Goal: Task Accomplishment & Management: Manage account settings

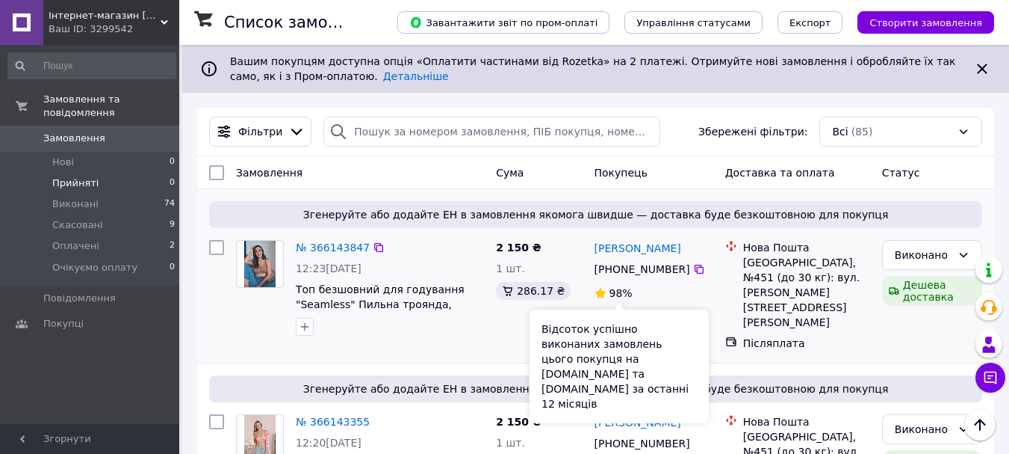
scroll to position [149, 0]
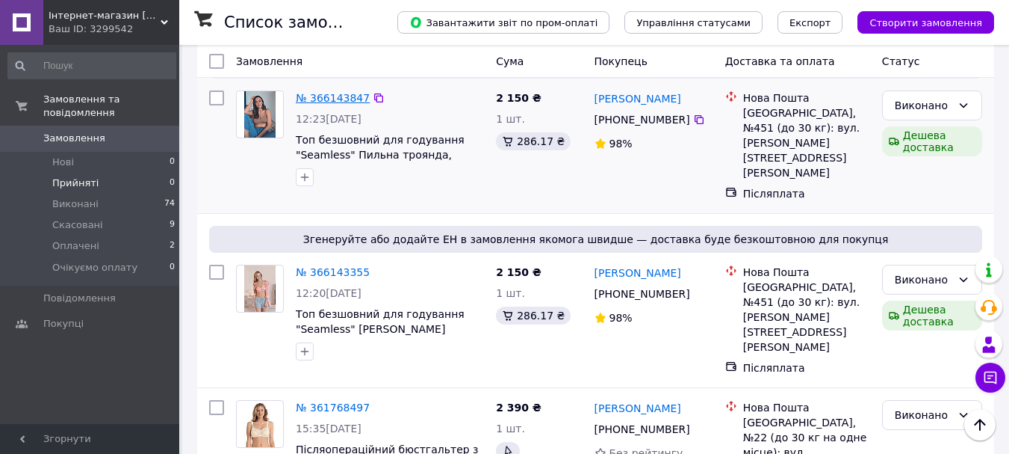
click at [347, 96] on link "№ 366143847" at bounding box center [333, 98] width 74 height 12
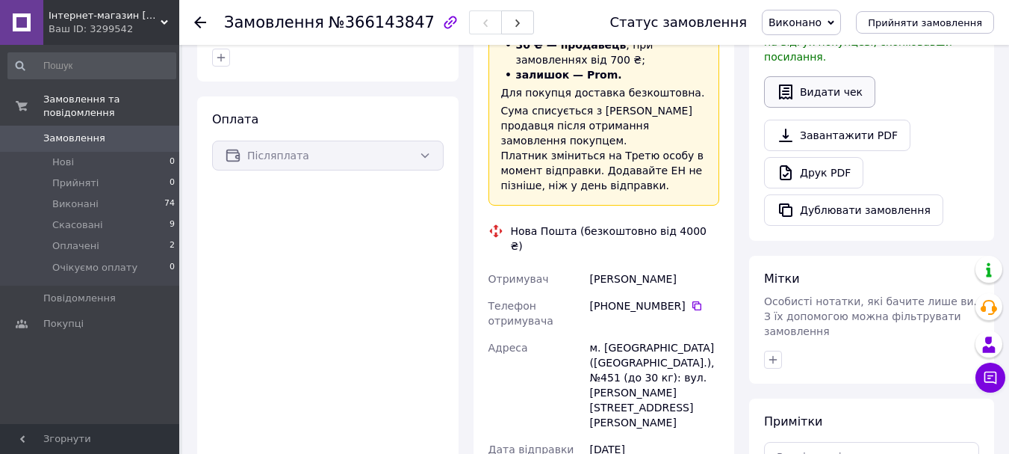
scroll to position [436, 0]
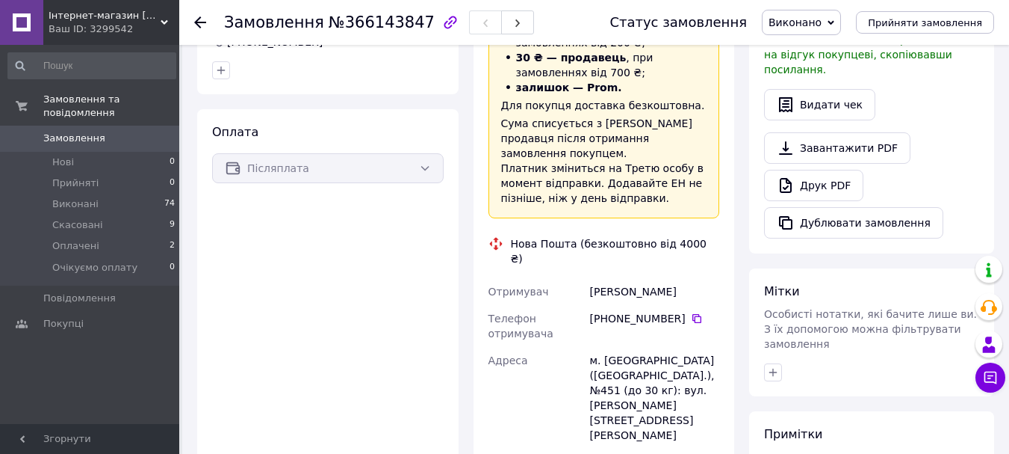
click at [840, 22] on span "Виконано" at bounding box center [801, 22] width 79 height 25
click at [923, 23] on span "Прийняти замовлення" at bounding box center [925, 22] width 114 height 11
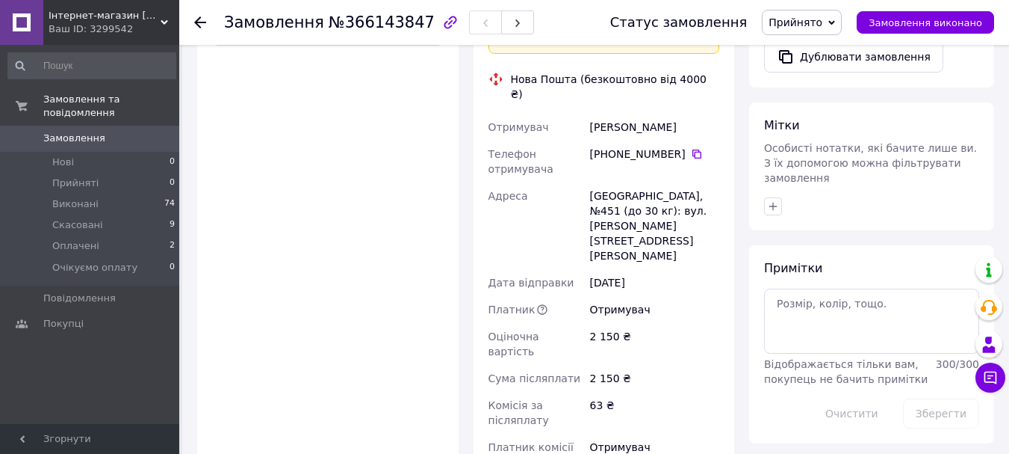
scroll to position [784, 0]
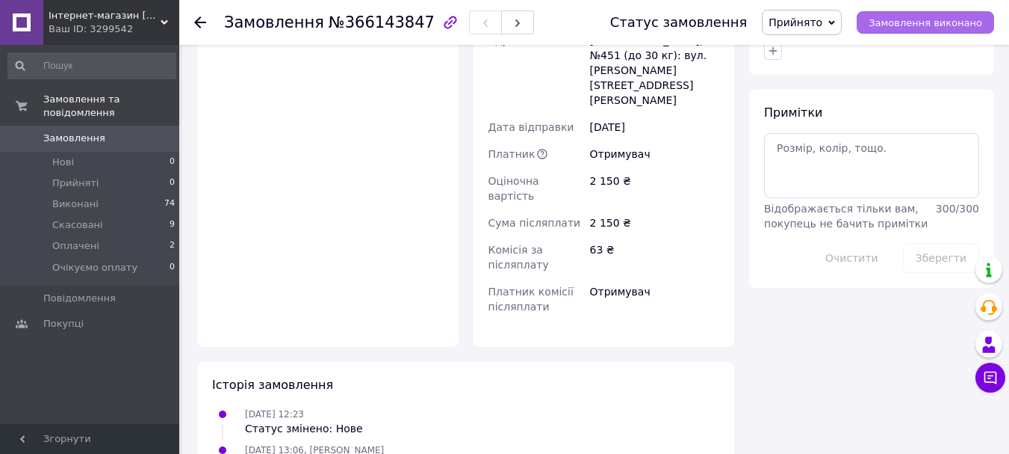
click at [907, 22] on span "Замовлення виконано" at bounding box center [926, 22] width 114 height 11
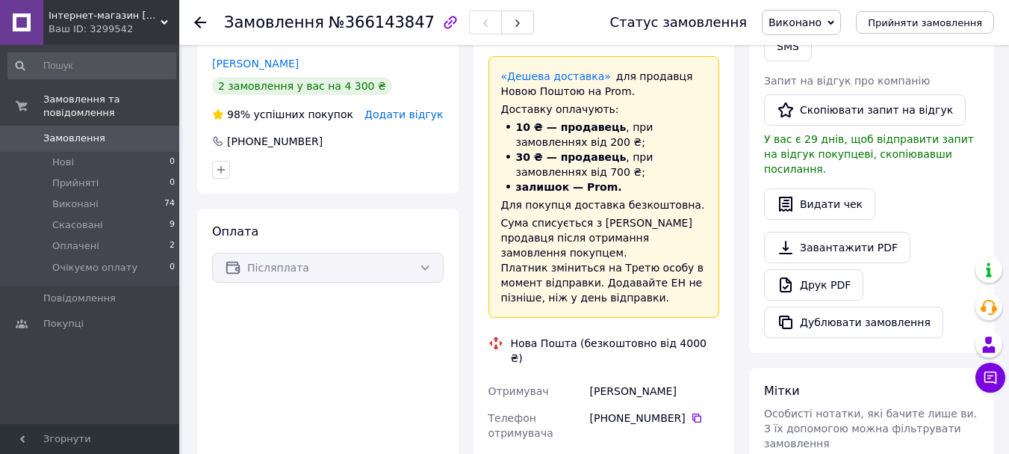
scroll to position [344, 0]
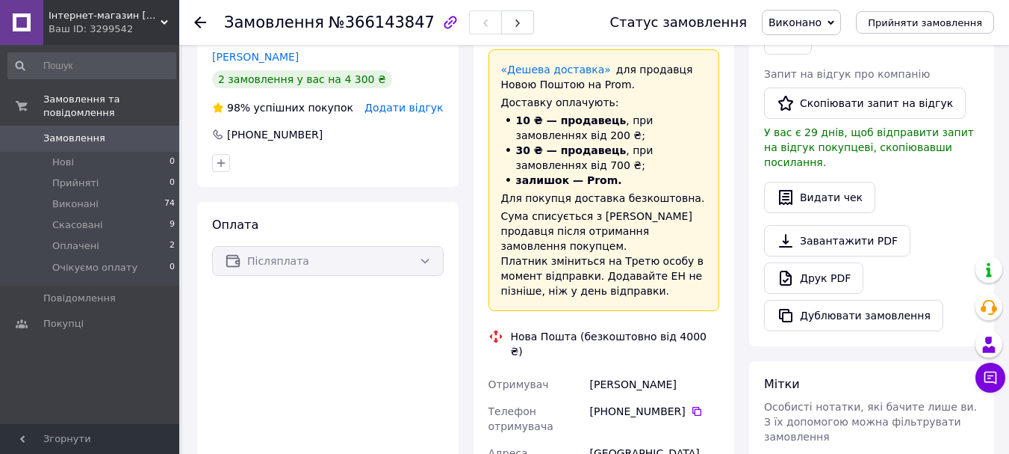
click at [661, 226] on div "Сума списується з Балансу продавця після отримання замовлення покупцем. Платник…" at bounding box center [604, 253] width 206 height 90
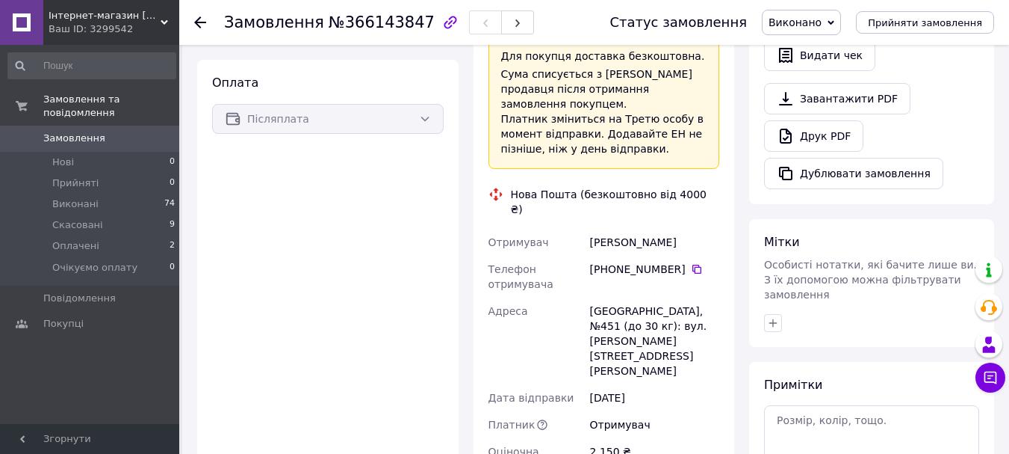
scroll to position [448, 0]
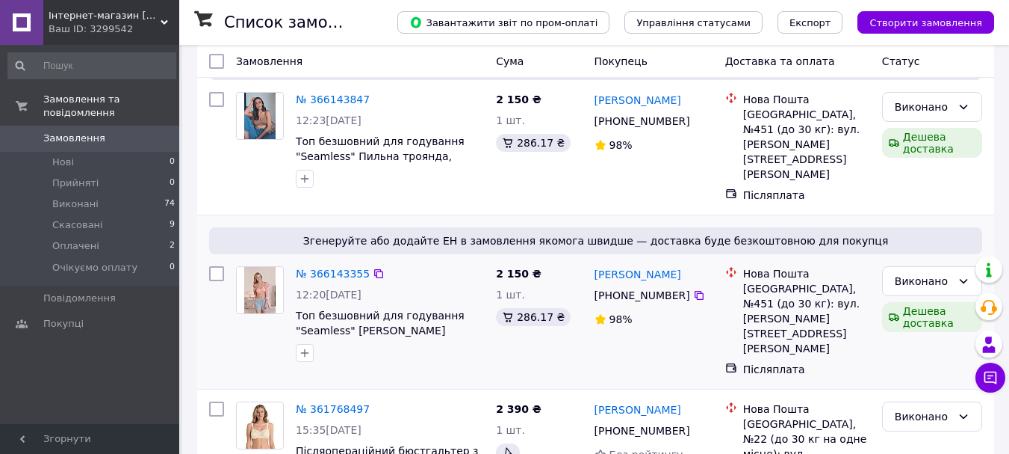
scroll to position [149, 0]
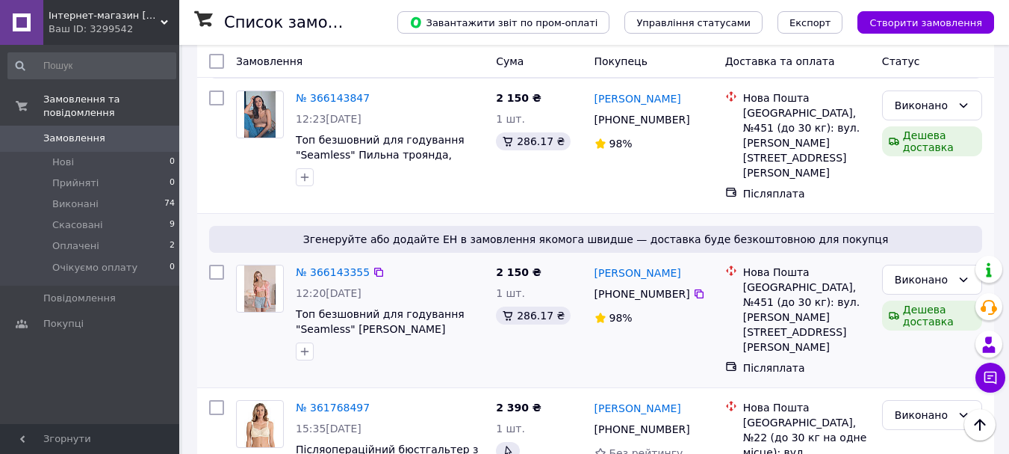
click at [601, 232] on span "Згенеруйте або додайте ЕН в замовлення якомога швидше — доставка буде безкоштов…" at bounding box center [595, 239] width 761 height 15
click at [546, 233] on div "Згенеруйте або додайте ЕН в замовлення якомога швидше — доставка буде безкоштов…" at bounding box center [595, 239] width 773 height 27
click at [328, 266] on link "№ 366143355" at bounding box center [333, 272] width 74 height 12
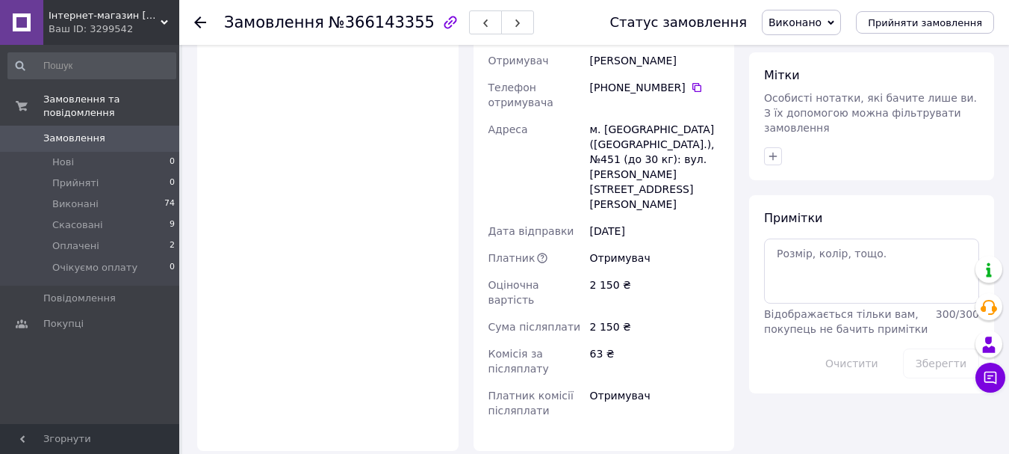
scroll to position [735, 0]
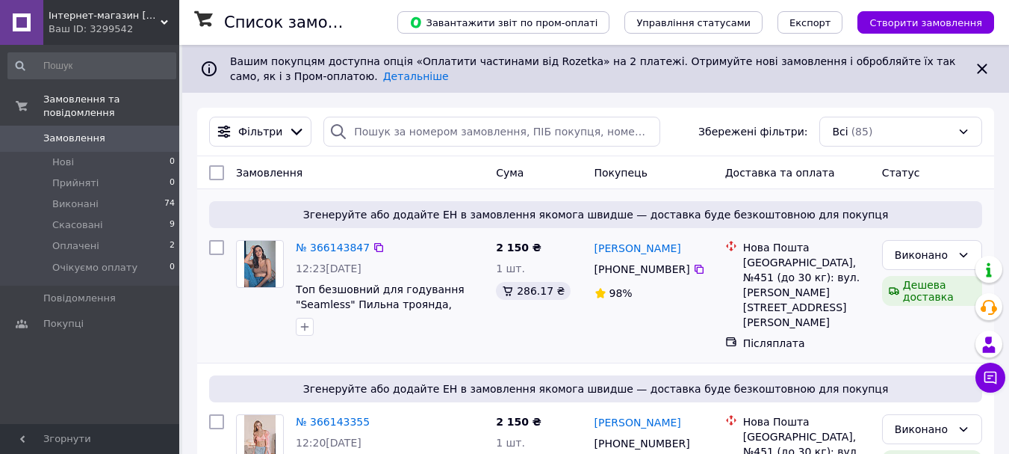
click at [703, 214] on span "Згенеруйте або додайте ЕН в замовлення якомога швидше — доставка буде безкоштов…" at bounding box center [595, 214] width 761 height 15
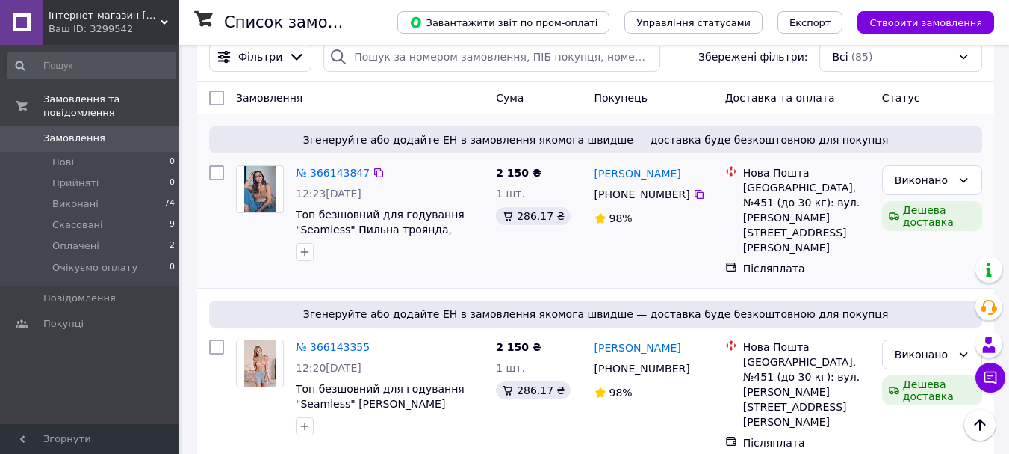
scroll to position [149, 0]
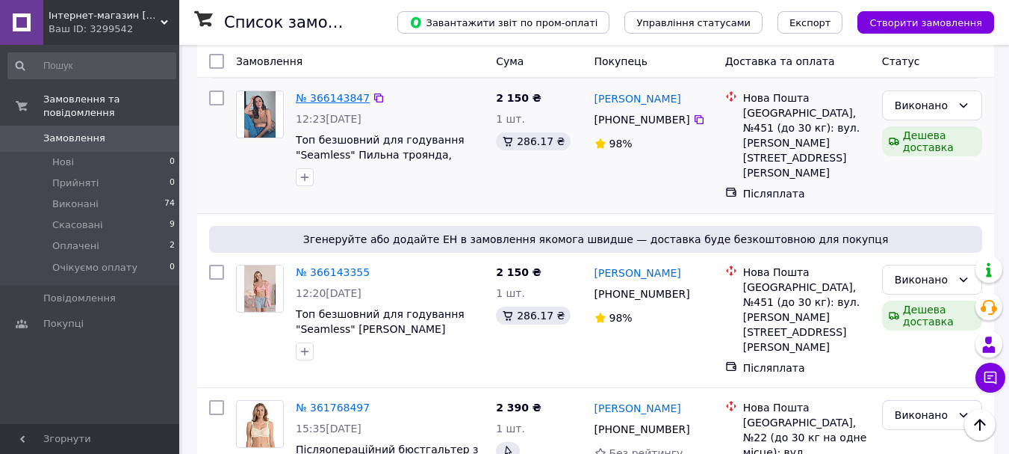
click at [312, 96] on link "№ 366143847" at bounding box center [333, 98] width 74 height 12
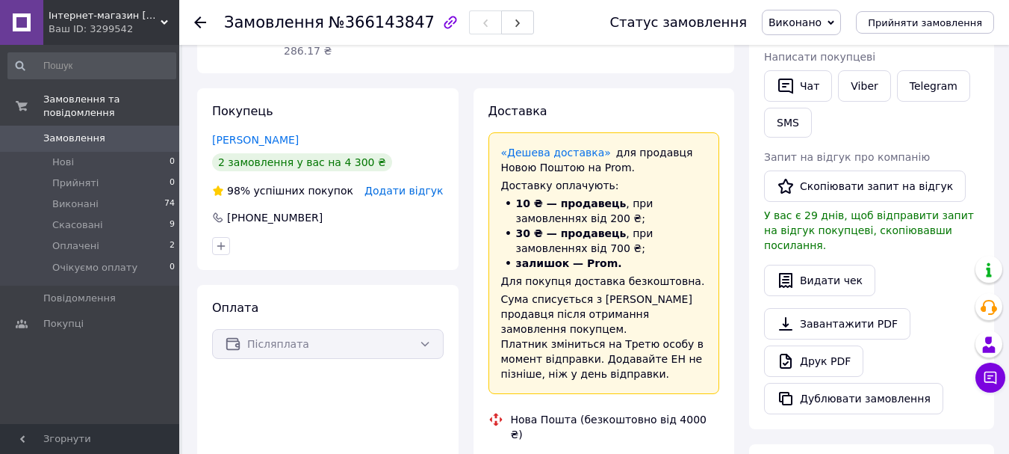
scroll to position [224, 0]
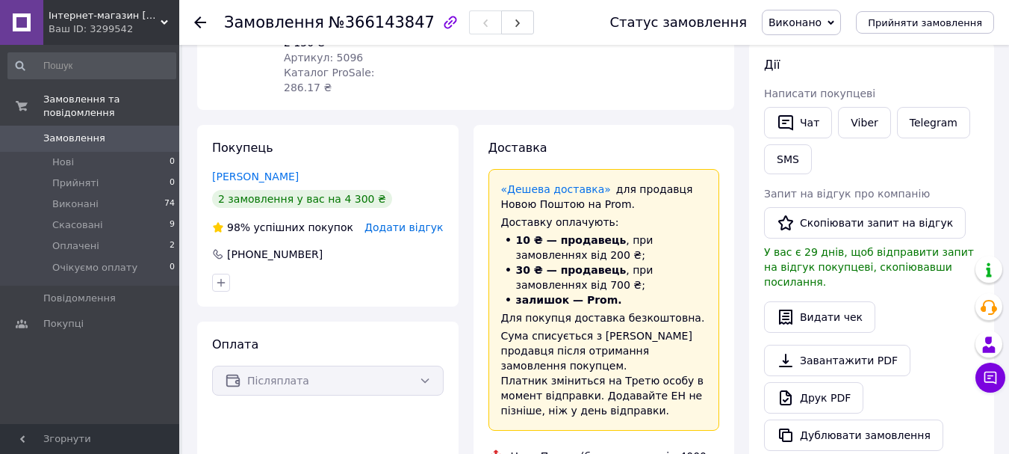
click at [820, 23] on span "Виконано" at bounding box center [795, 22] width 53 height 12
click at [833, 57] on li "Прийнято" at bounding box center [813, 52] width 100 height 22
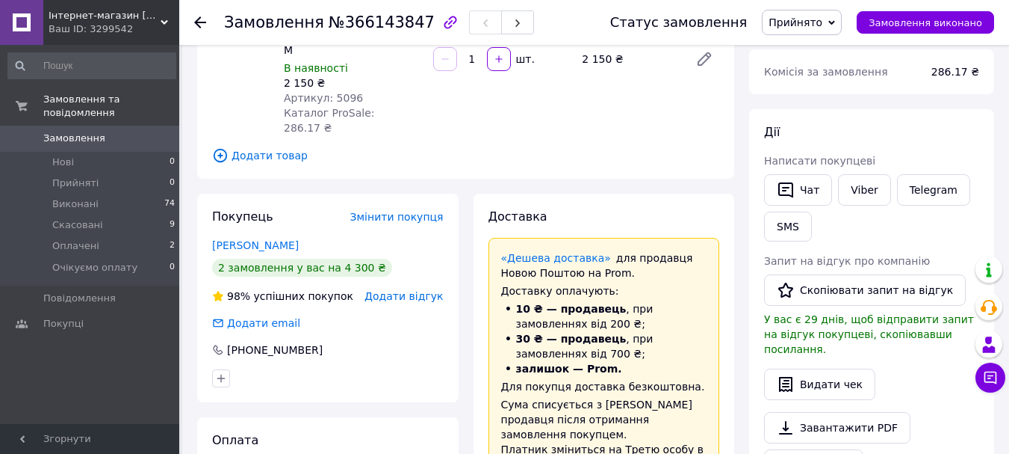
scroll to position [0, 0]
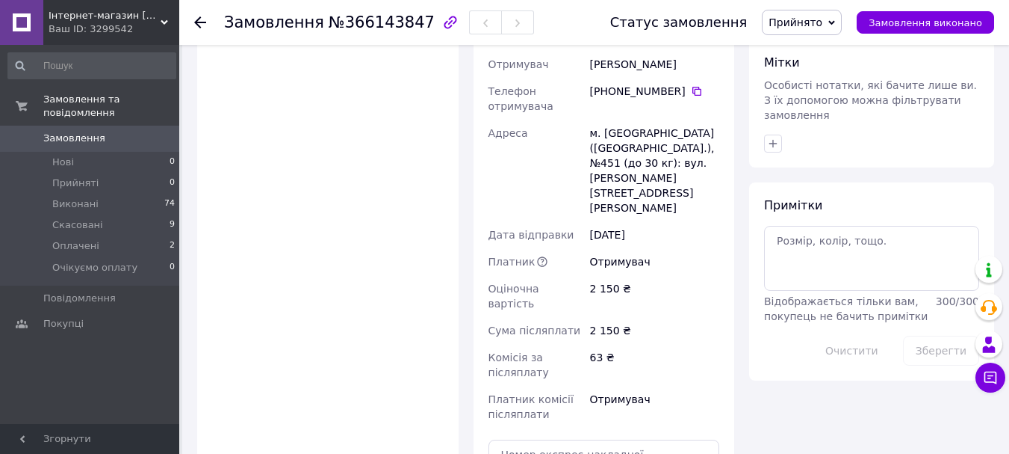
scroll to position [747, 0]
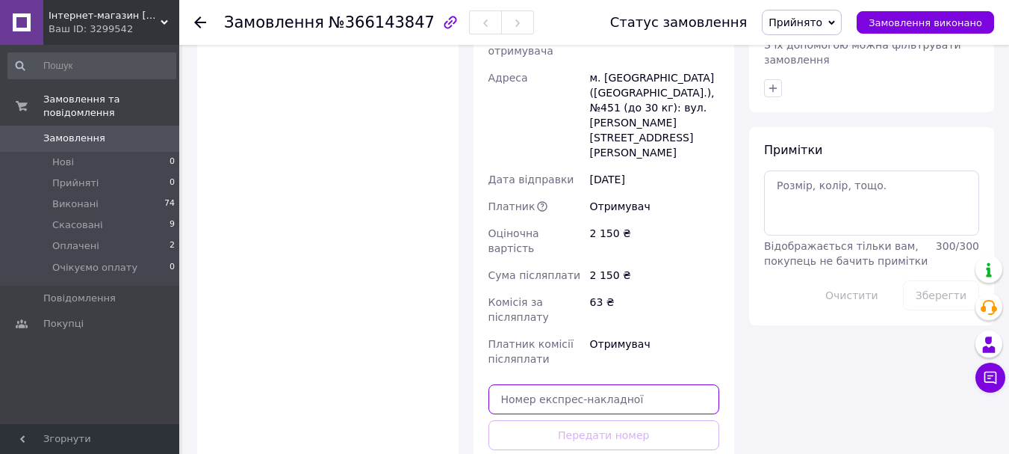
click at [598, 384] on input "text" at bounding box center [605, 399] width 232 height 30
paste input "20451269171807"
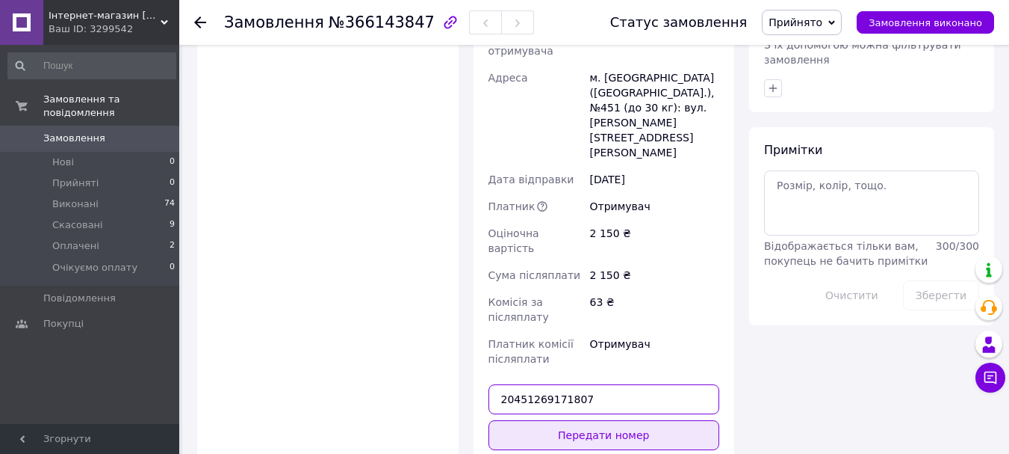
type input "20451269171807"
click at [624, 420] on button "Передати номер" at bounding box center [605, 435] width 232 height 30
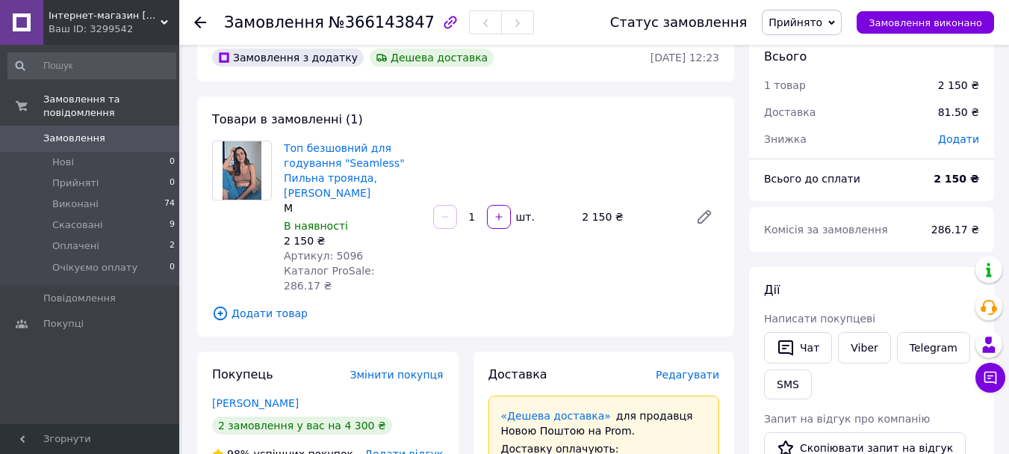
scroll to position [0, 0]
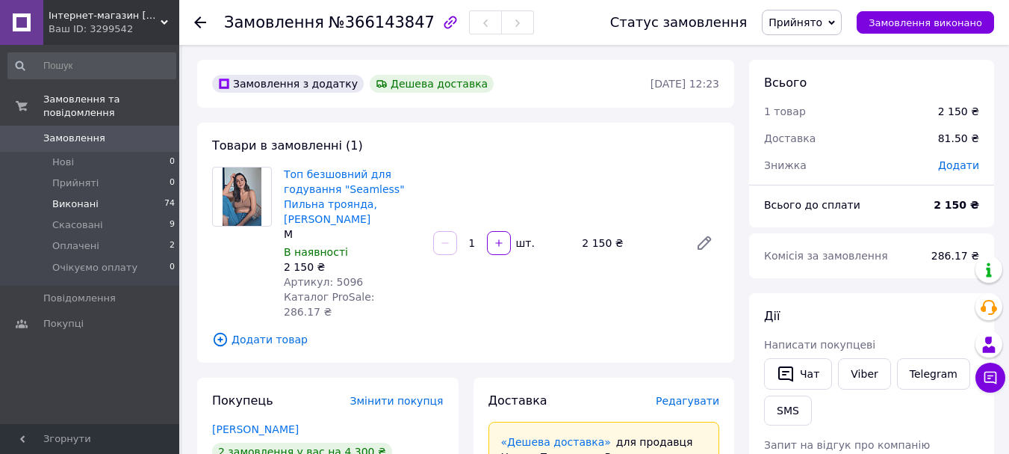
click at [123, 194] on li "Виконані 74" at bounding box center [92, 204] width 184 height 21
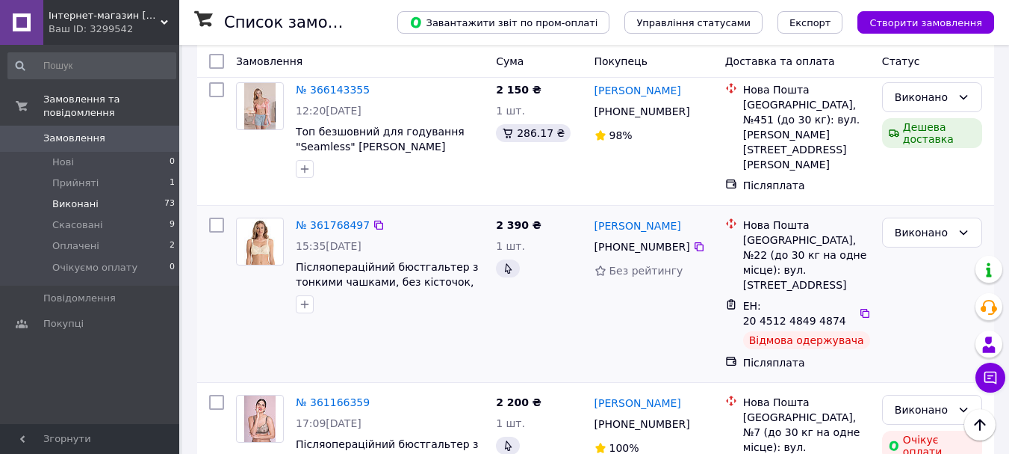
scroll to position [75, 0]
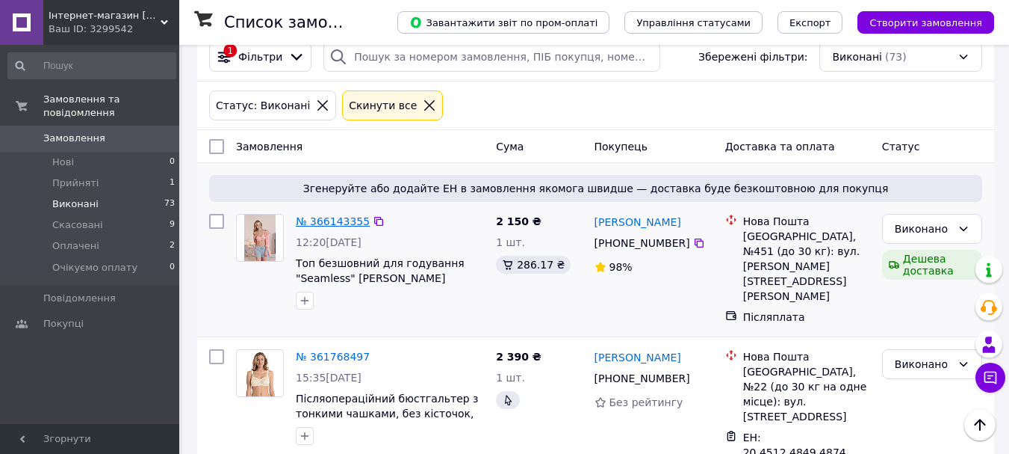
click at [359, 222] on link "№ 366143355" at bounding box center [333, 221] width 74 height 12
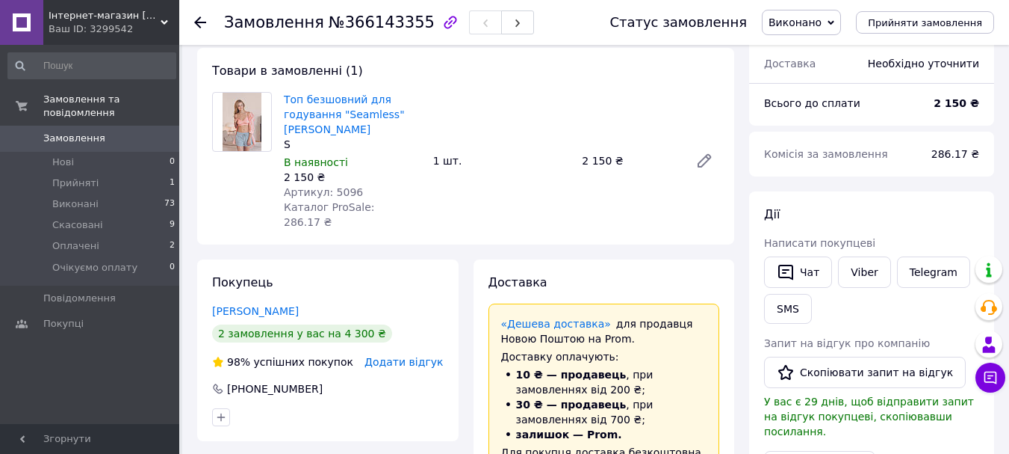
click at [841, 24] on span "Виконано" at bounding box center [801, 22] width 79 height 25
click at [836, 52] on li "Прийнято" at bounding box center [813, 52] width 100 height 22
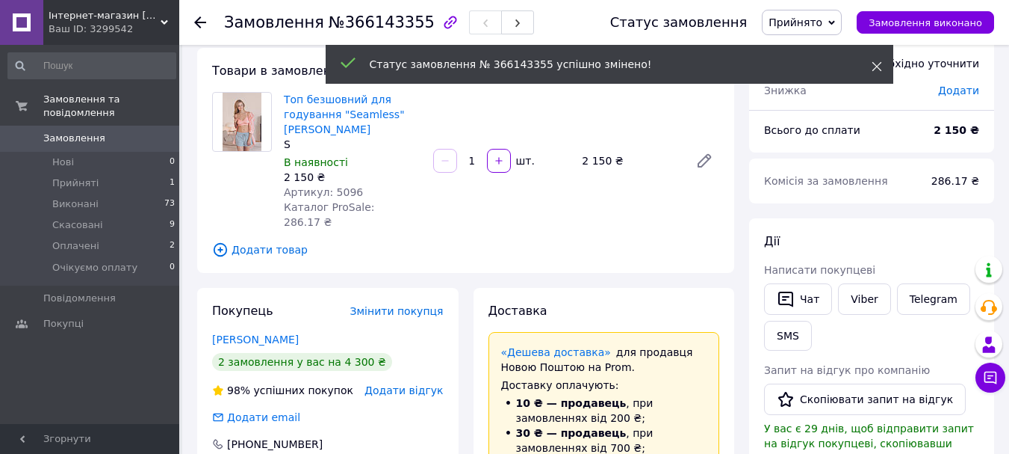
click at [879, 66] on icon at bounding box center [877, 66] width 10 height 10
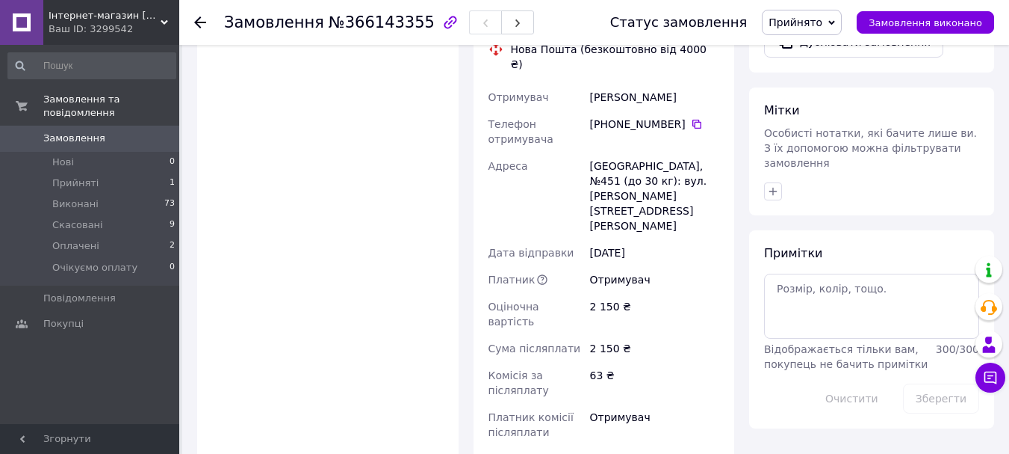
scroll to position [411, 0]
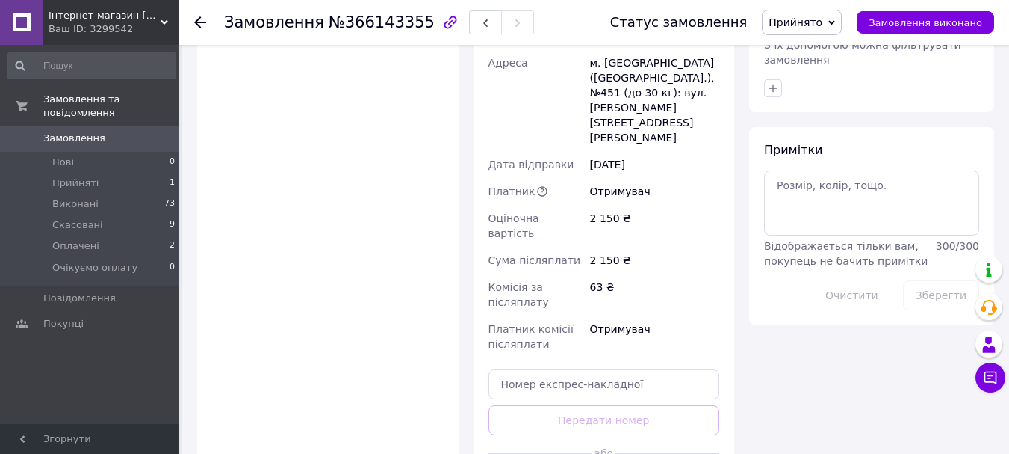
scroll to position [827, 0]
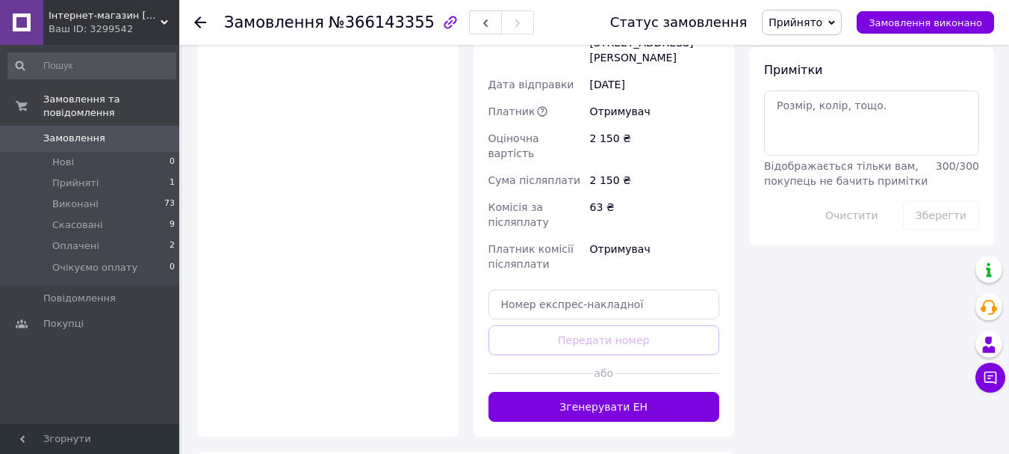
click at [586, 289] on input "text" at bounding box center [605, 304] width 232 height 30
paste input "20451269171807"
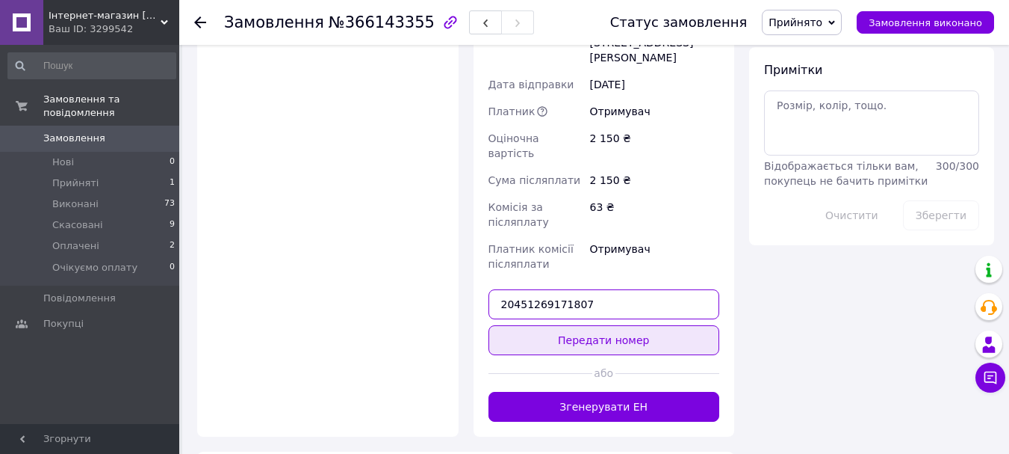
type input "20451269171807"
click at [604, 325] on button "Передати номер" at bounding box center [605, 340] width 232 height 30
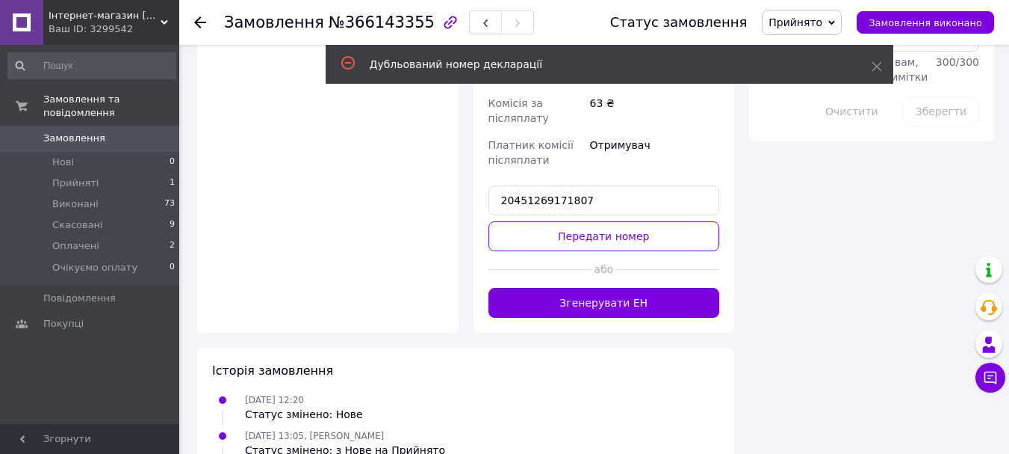
scroll to position [932, 0]
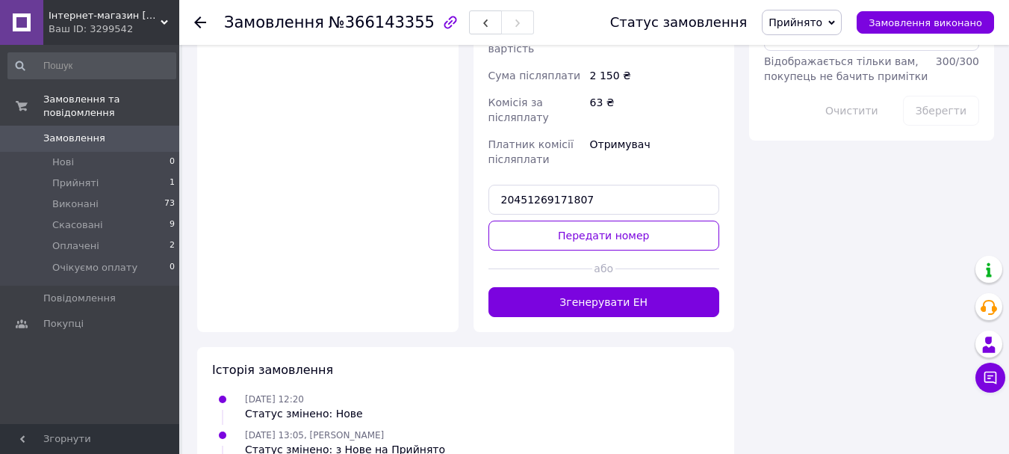
click at [823, 22] on span "Прийнято" at bounding box center [796, 22] width 54 height 12
click at [820, 56] on li "Виконано" at bounding box center [813, 52] width 100 height 22
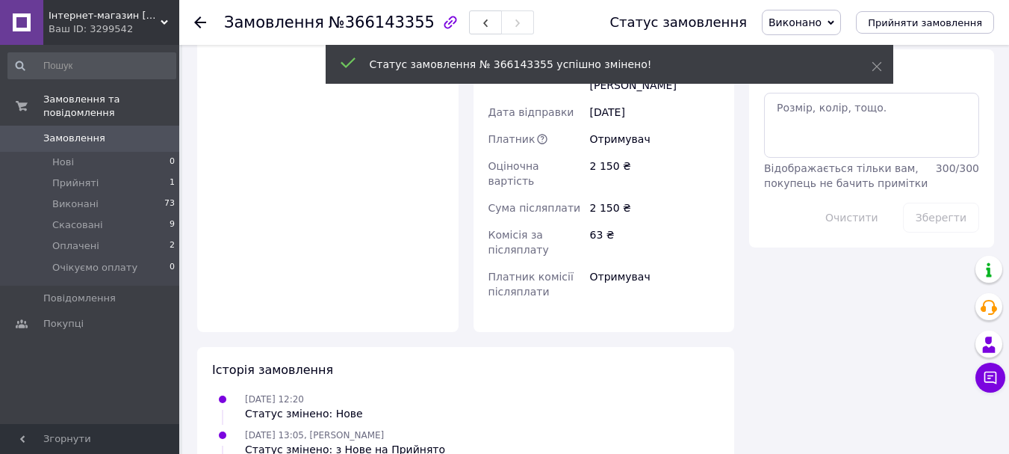
scroll to position [876, 0]
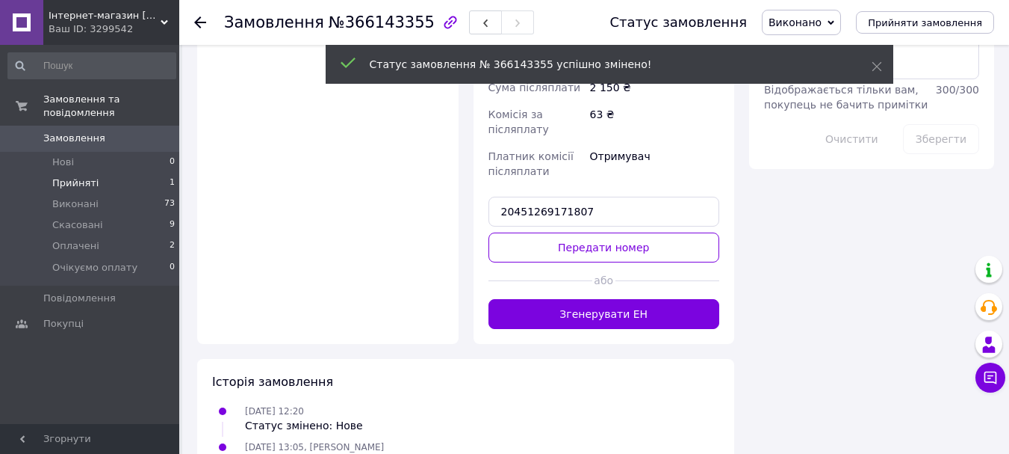
click at [108, 173] on li "Прийняті 1" at bounding box center [92, 183] width 184 height 21
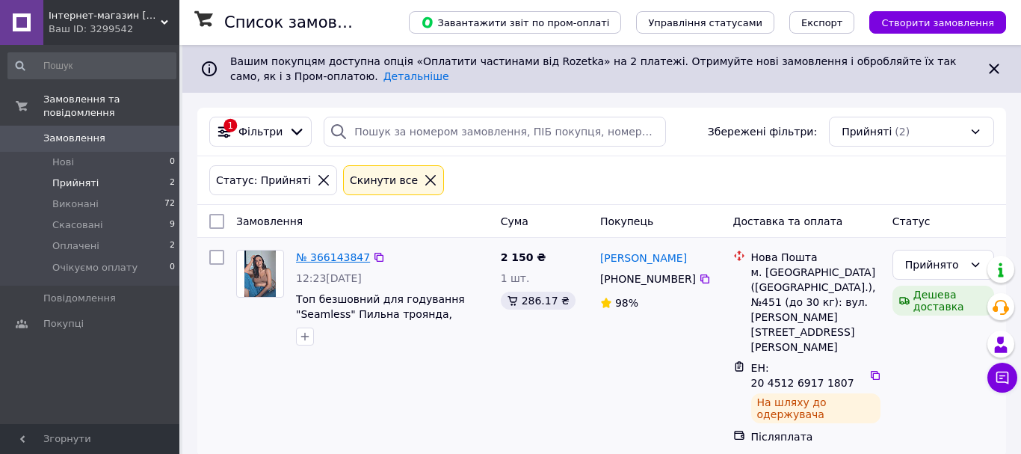
click at [353, 254] on link "№ 366143847" at bounding box center [333, 257] width 74 height 12
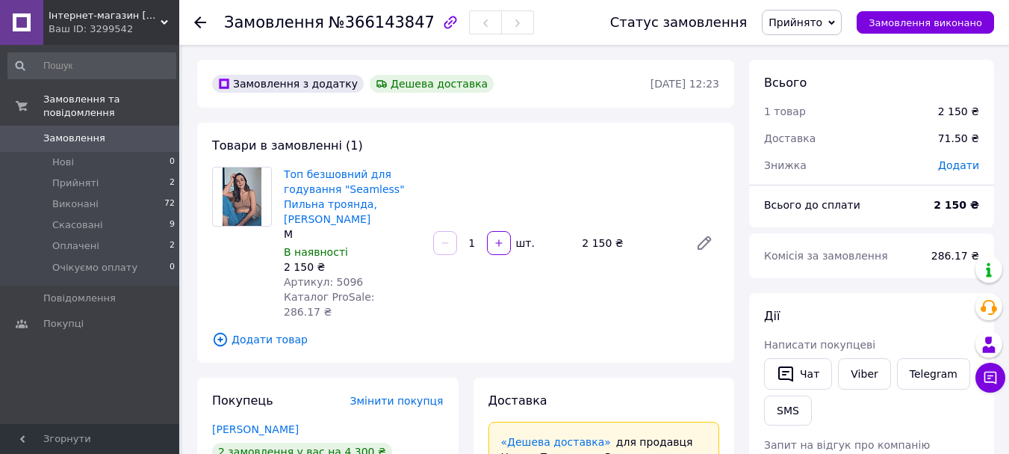
click at [823, 28] on span "Прийнято" at bounding box center [796, 22] width 54 height 12
click at [812, 55] on li "Виконано" at bounding box center [813, 52] width 100 height 22
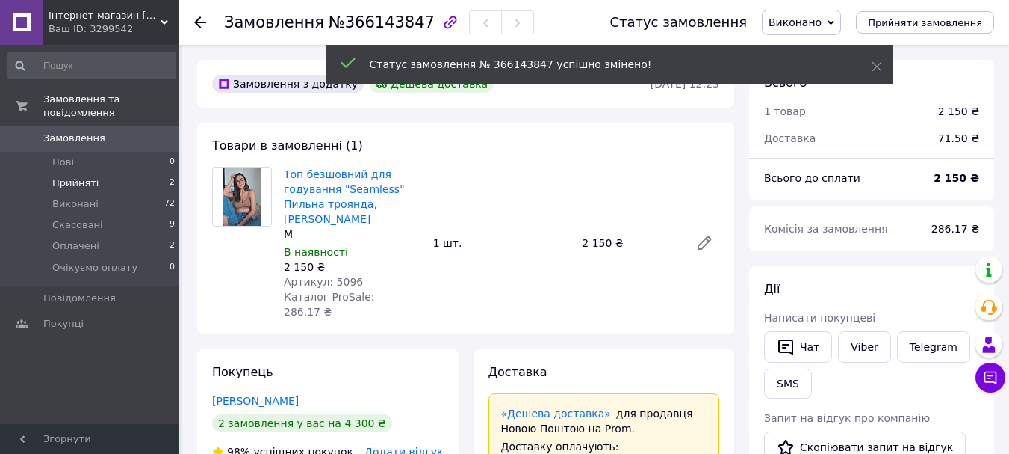
click at [102, 173] on li "Прийняті 2" at bounding box center [92, 183] width 184 height 21
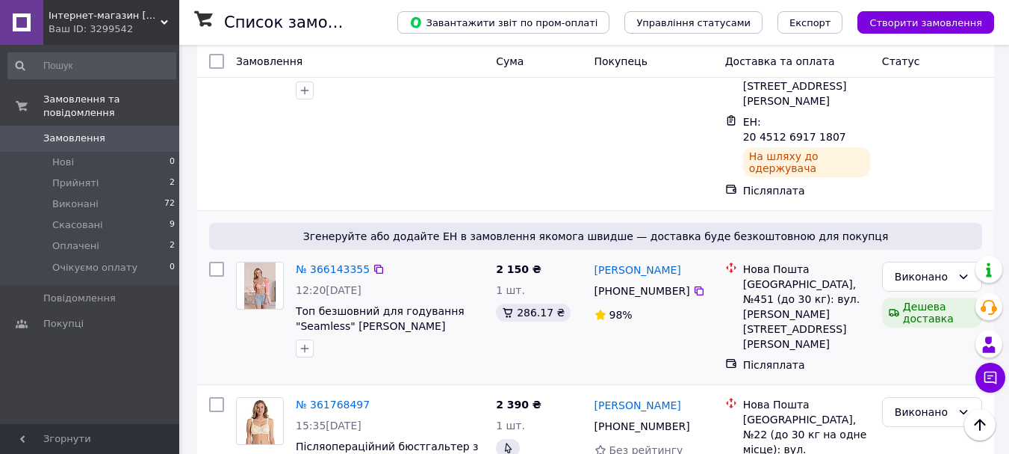
scroll to position [224, 0]
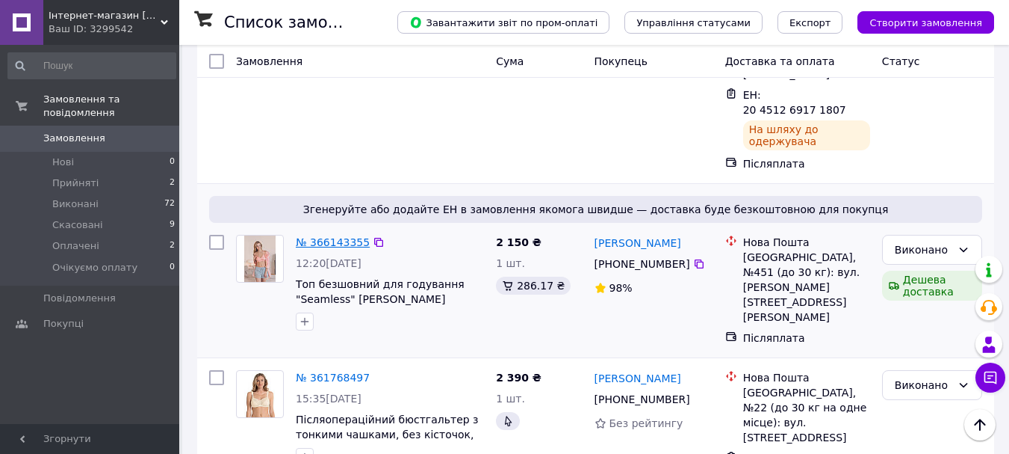
click at [347, 236] on link "№ 366143355" at bounding box center [333, 242] width 74 height 12
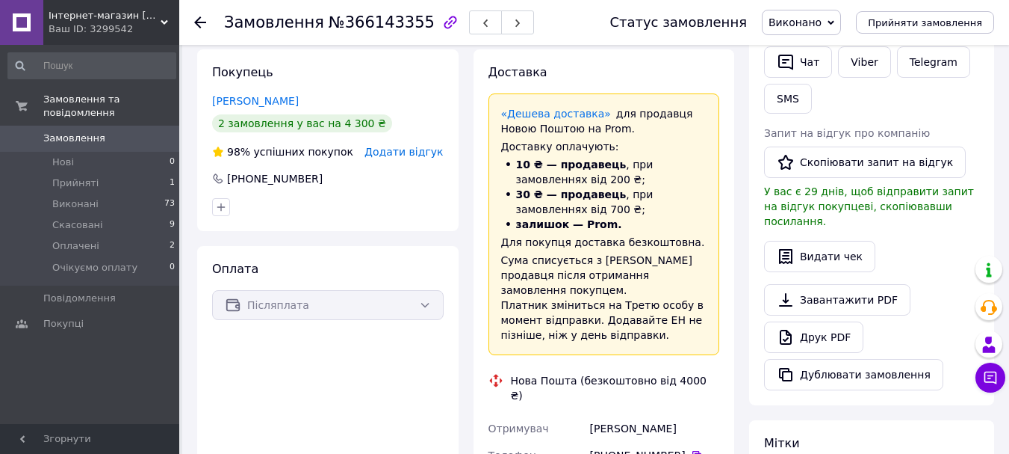
scroll to position [284, 0]
click at [113, 173] on li "Прийняті 1" at bounding box center [92, 183] width 184 height 21
